Goal: Find specific page/section: Find specific page/section

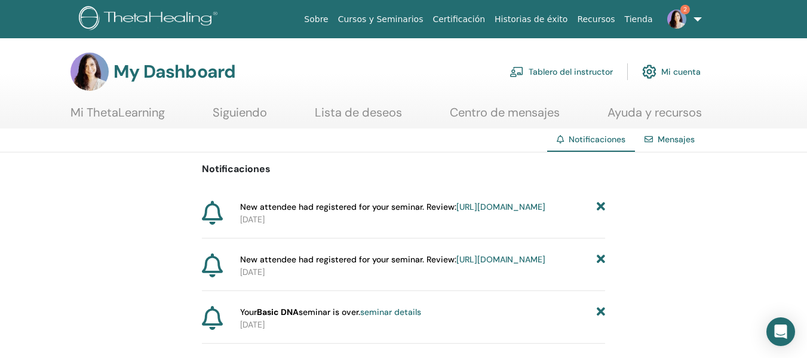
click at [578, 68] on link "Tablero del instructor" at bounding box center [560, 72] width 103 height 26
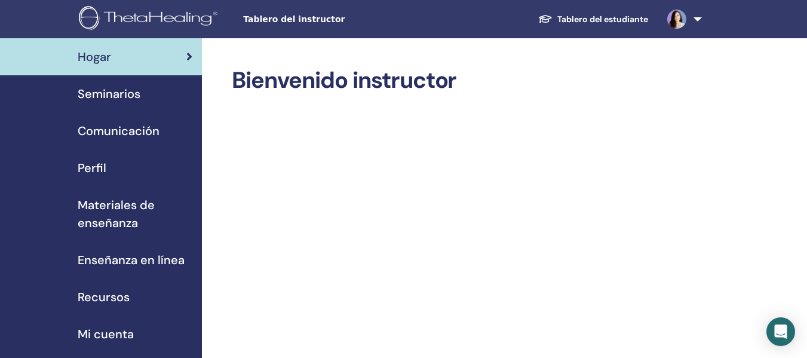
click at [111, 93] on span "Seminarios" at bounding box center [109, 94] width 63 height 18
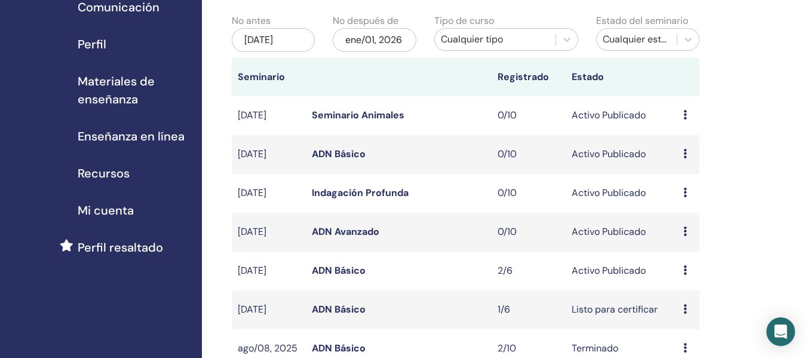
scroll to position [140, 0]
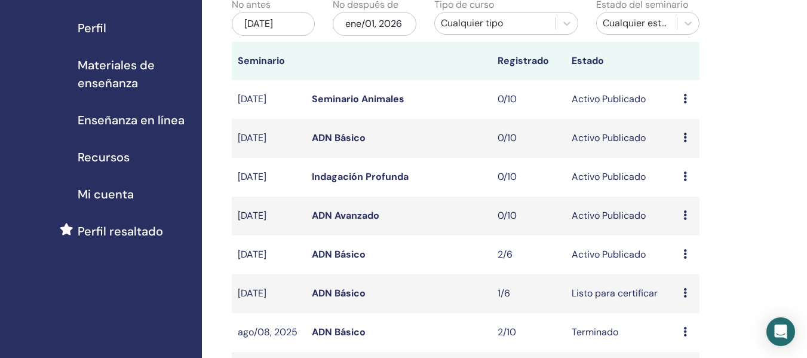
click at [127, 82] on span "Materiales de enseñanza" at bounding box center [135, 74] width 115 height 36
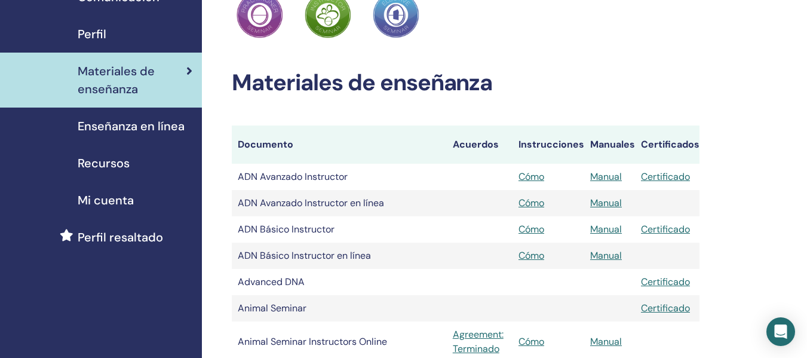
scroll to position [127, 0]
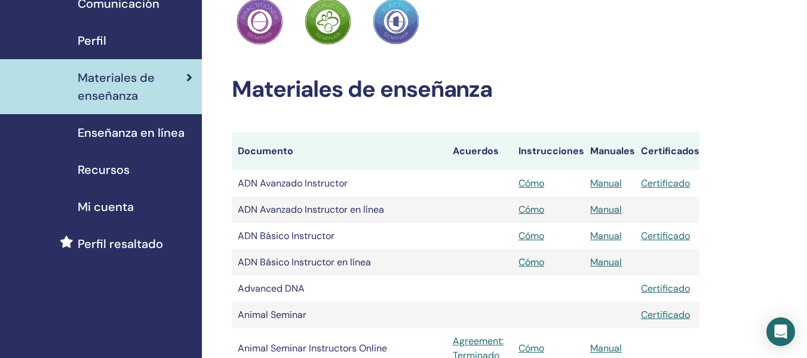
click at [107, 176] on span "Recursos" at bounding box center [104, 170] width 52 height 18
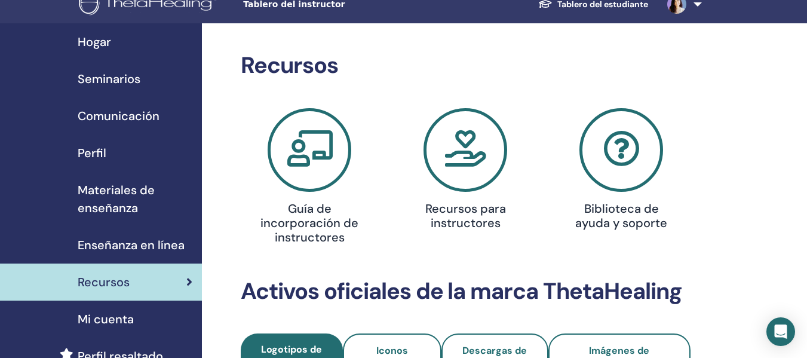
scroll to position [17, 0]
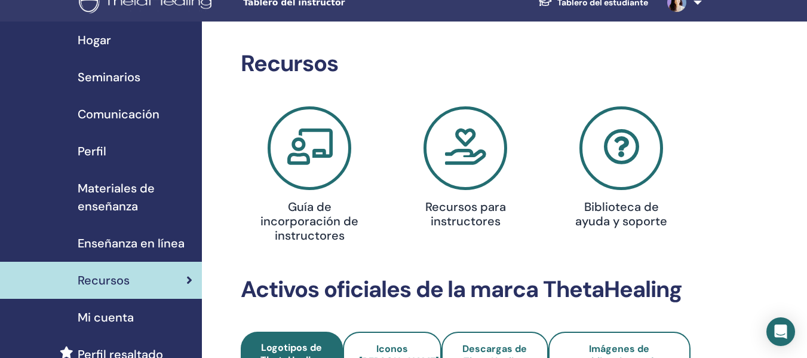
click at [601, 2] on link "Tablero del estudiante" at bounding box center [592, 3] width 129 height 22
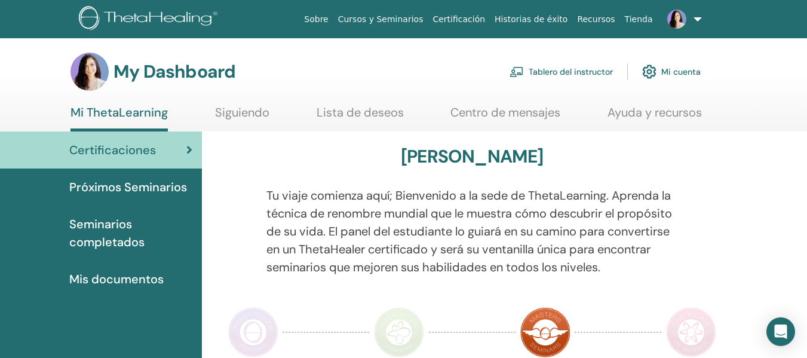
click at [133, 279] on span "Mis documentos" at bounding box center [116, 279] width 94 height 18
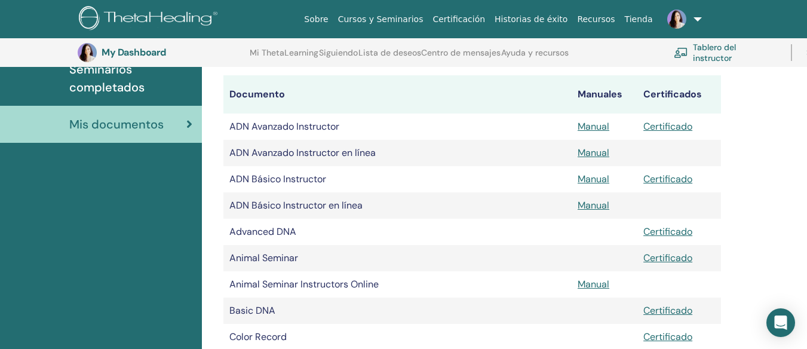
scroll to position [172, 0]
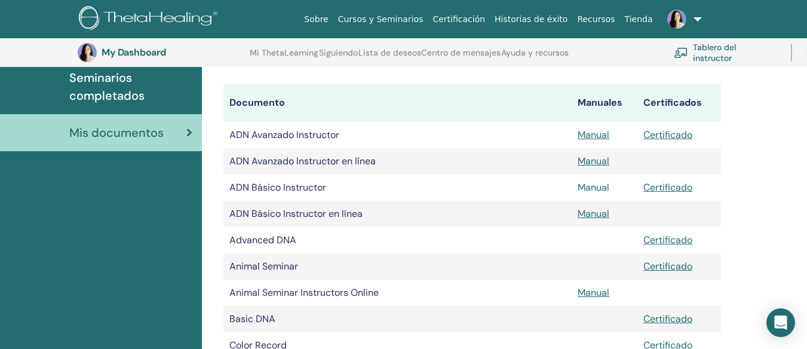
click at [593, 186] on link "Manual" at bounding box center [593, 187] width 32 height 13
